Goal: Check status

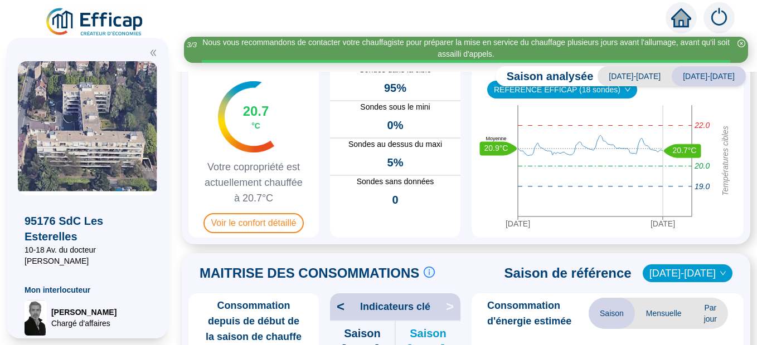
scroll to position [71, 0]
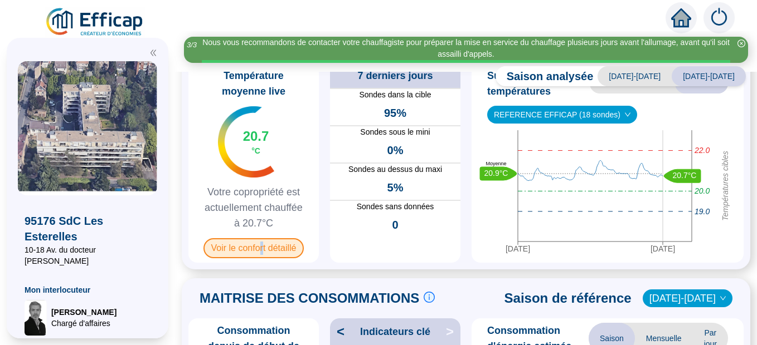
click at [268, 253] on span "Voir le confort détaillé" at bounding box center [253, 248] width 101 height 20
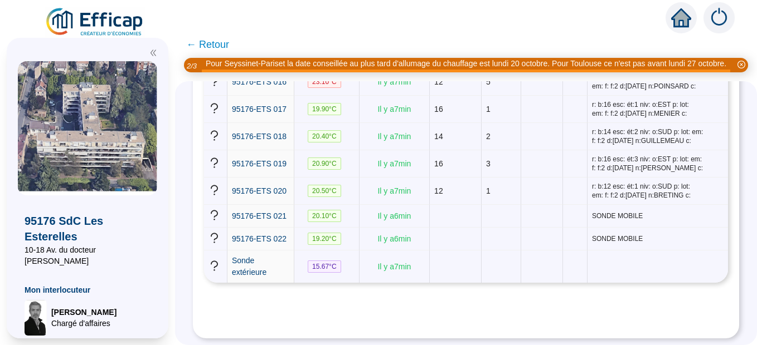
scroll to position [654, 0]
